Goal: Check status: Check status

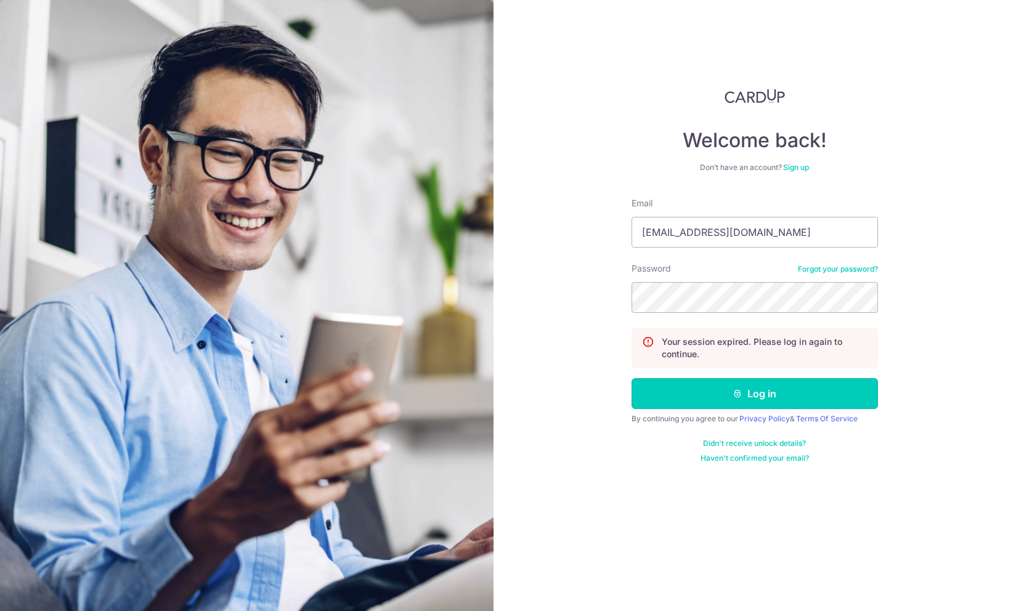
click at [723, 403] on button "Log in" at bounding box center [754, 393] width 246 height 31
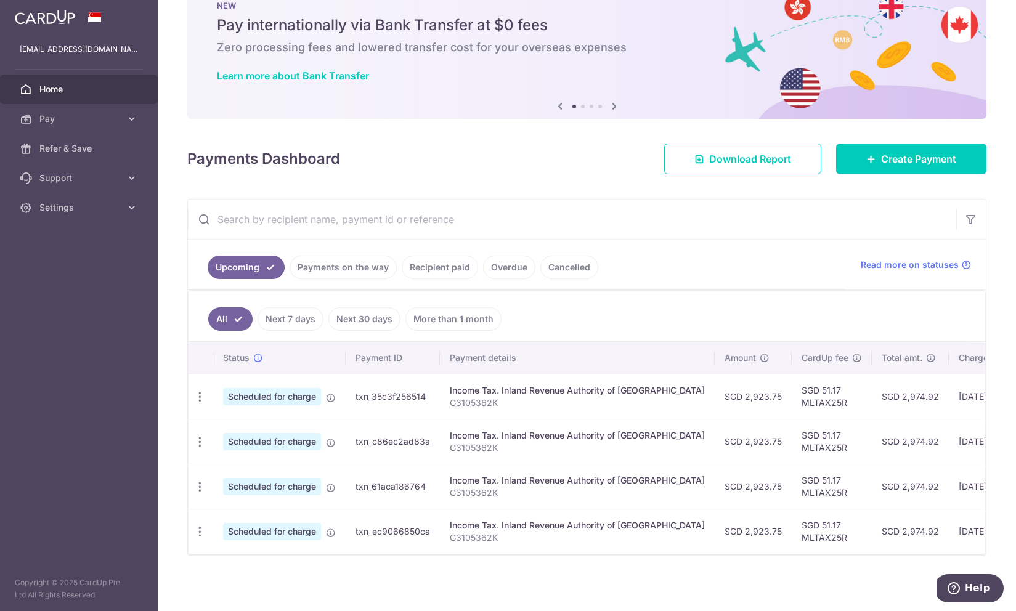
scroll to position [42, 0]
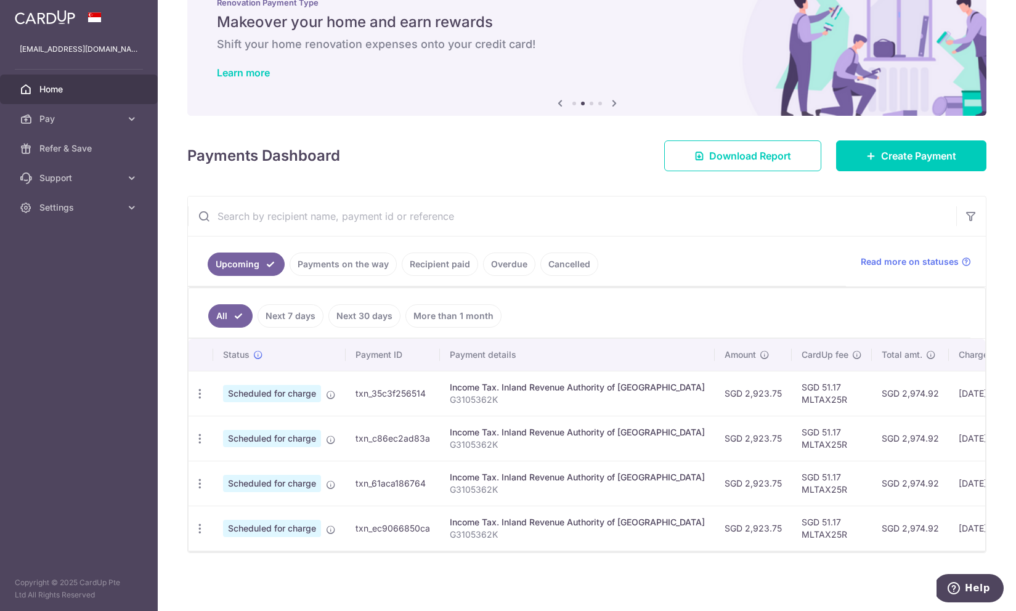
click at [351, 264] on link "Payments on the way" at bounding box center [343, 264] width 107 height 23
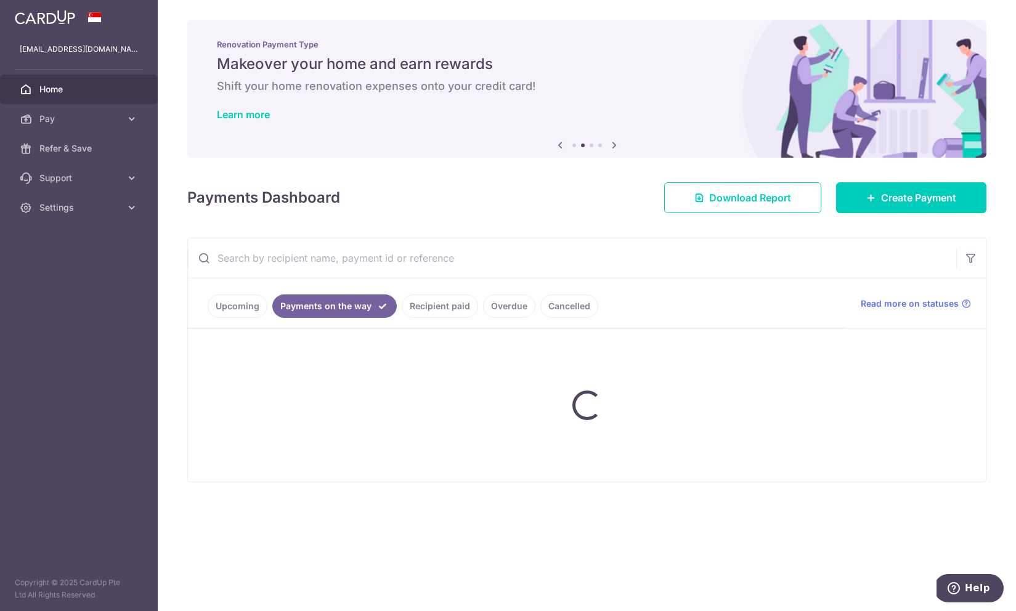
scroll to position [0, 0]
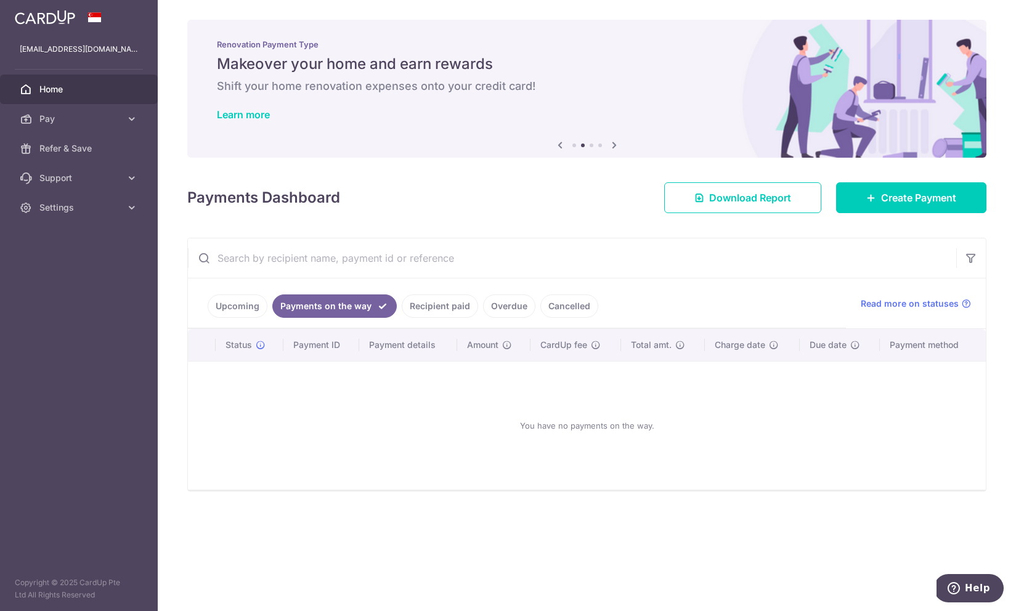
click at [443, 309] on link "Recipient paid" at bounding box center [440, 305] width 76 height 23
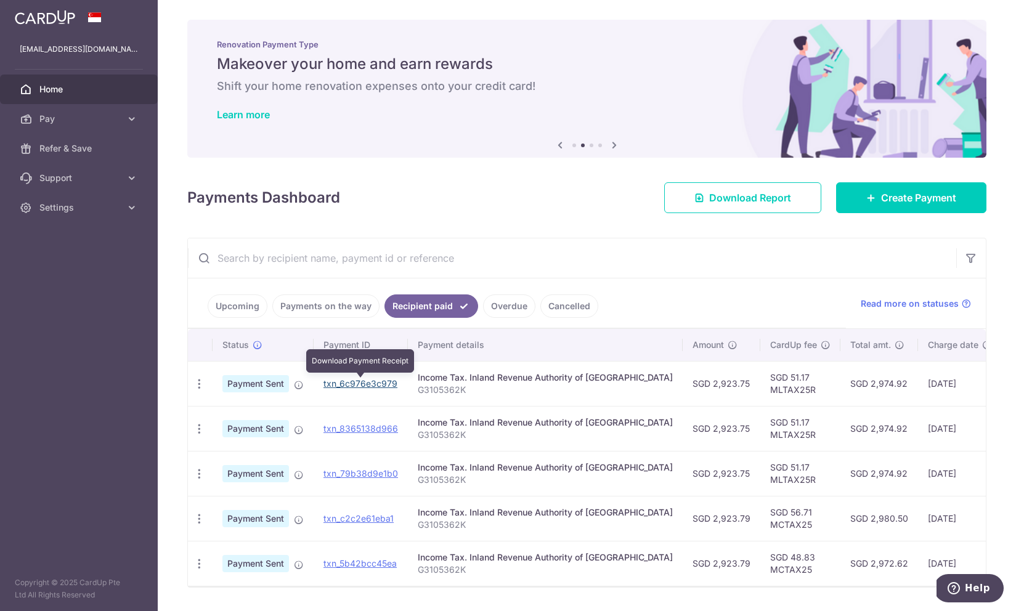
click at [349, 384] on link "txn_6c976e3c979" at bounding box center [360, 383] width 74 height 10
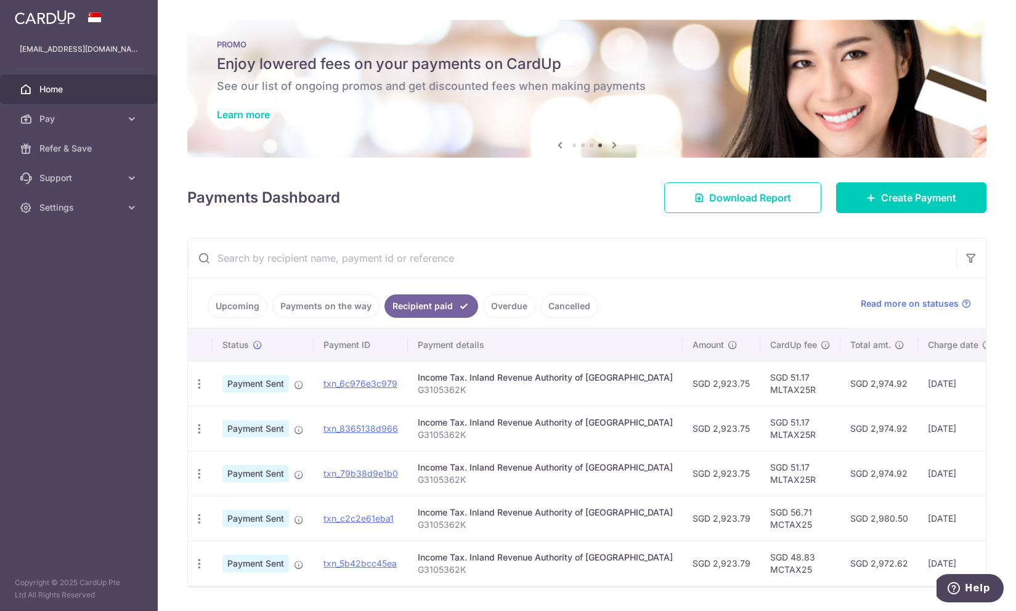
click at [617, 296] on ul "Upcoming Payments on the way Recipient paid Overdue Cancelled" at bounding box center [517, 303] width 658 height 50
click at [474, 206] on div "Payments Dashboard Download Report Create Payment" at bounding box center [586, 195] width 799 height 36
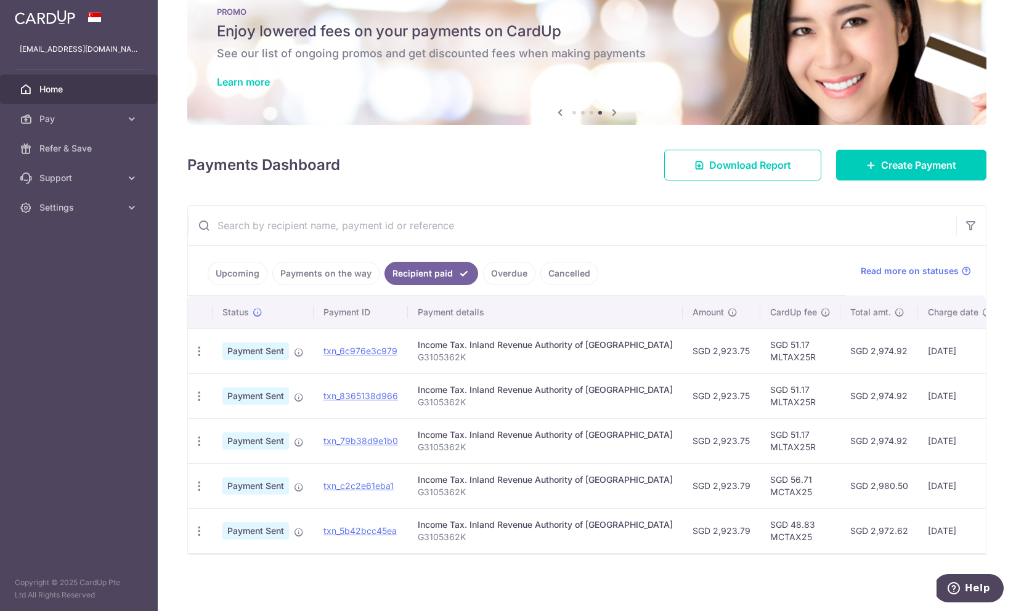
scroll to position [34, 0]
